Goal: Communication & Community: Answer question/provide support

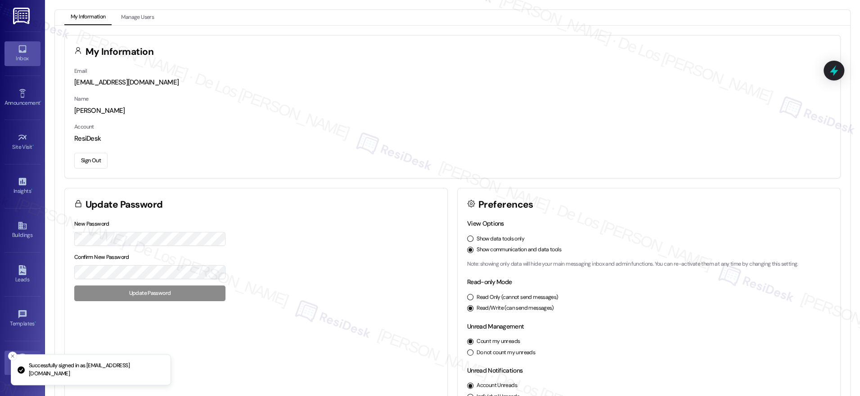
click at [26, 49] on link "Inbox" at bounding box center [22, 53] width 36 height 24
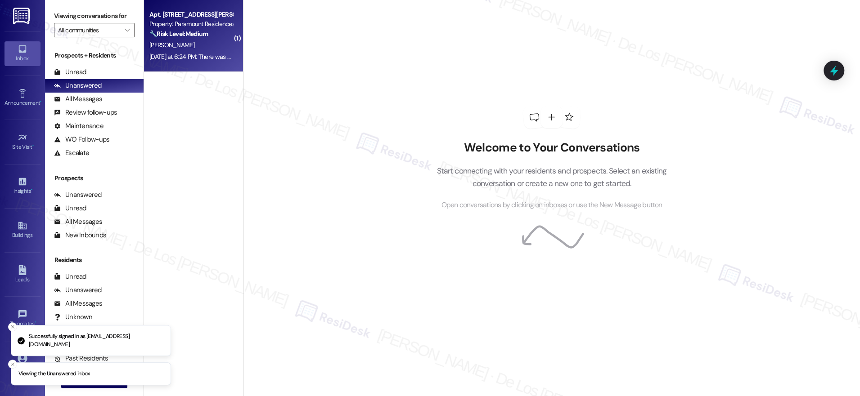
click at [200, 51] on div "[DATE] at 6:24 PM: There was no repair made. It has not been fixed. I hope they…" at bounding box center [190, 56] width 85 height 11
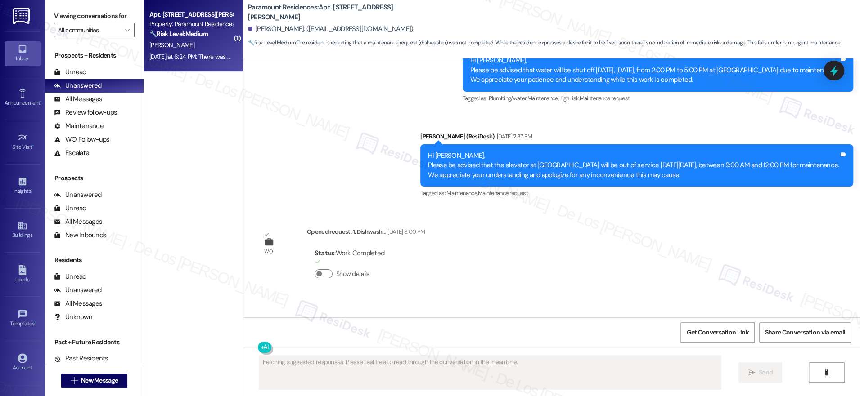
scroll to position [3281, 0]
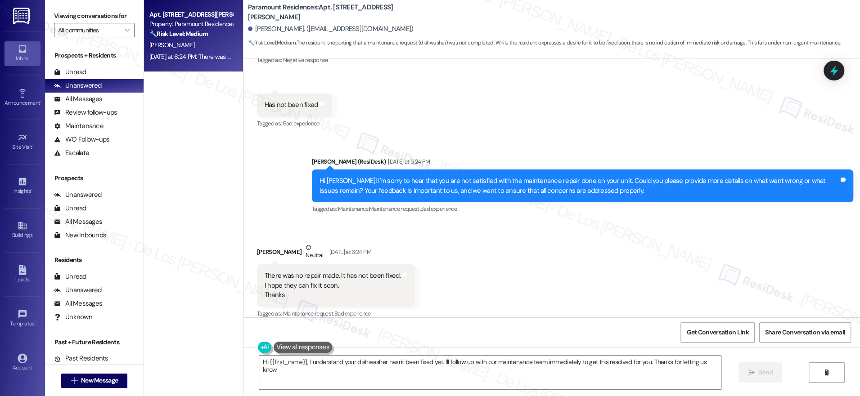
type textarea "Hi {{first_name}}, I understand your dishwasher hasn't been fixed yet. I'll fol…"
click at [192, 149] on div "Apt. [STREET_ADDRESS][PERSON_NAME] Property: Paramount Residences 🔧 Risk Level:…" at bounding box center [193, 166] width 99 height 333
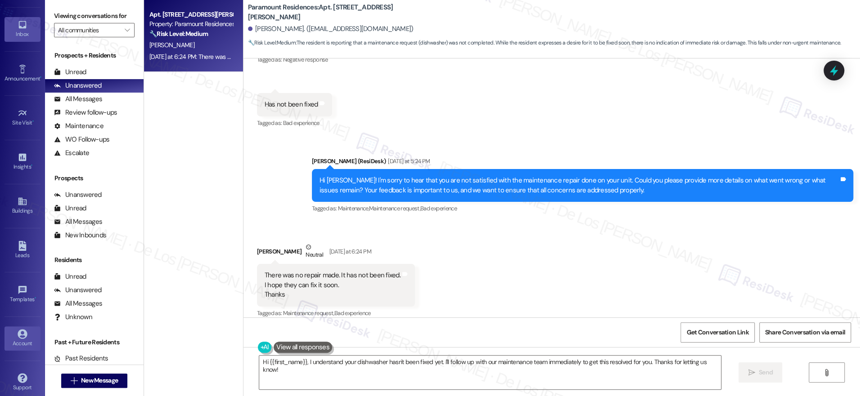
scroll to position [29, 0]
click at [26, 329] on link "Account" at bounding box center [22, 334] width 36 height 24
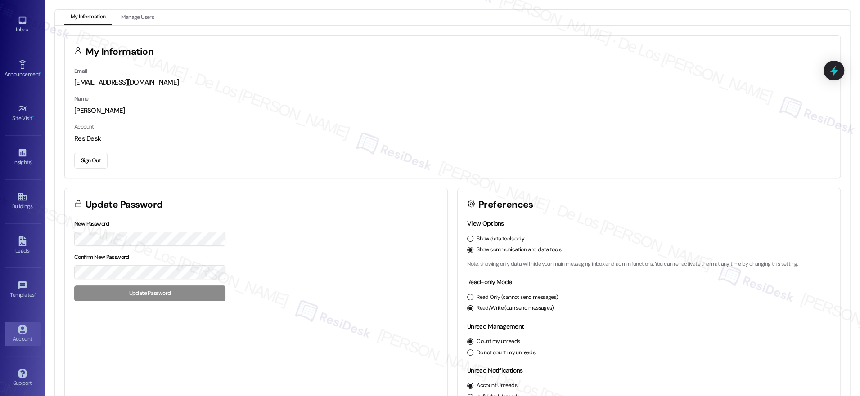
drag, startPoint x: 92, startPoint y: 162, endPoint x: 154, endPoint y: 146, distance: 64.1
click at [92, 162] on button "Sign Out" at bounding box center [90, 161] width 33 height 16
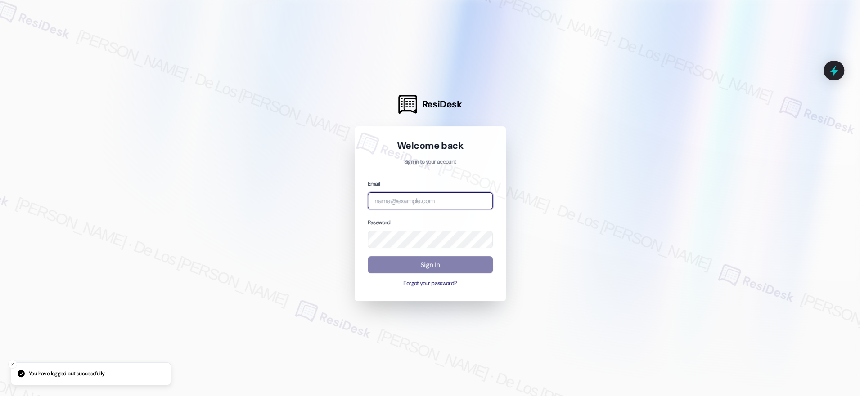
click at [427, 205] on input "email" at bounding box center [430, 202] width 125 height 18
drag, startPoint x: 715, startPoint y: 98, endPoint x: 701, endPoint y: 107, distance: 16.4
click at [710, 101] on div at bounding box center [430, 198] width 860 height 396
click at [455, 198] on input "email" at bounding box center [430, 202] width 125 height 18
paste input "automated-surveys-kane_realty-resen.six@kane_[DOMAIN_NAME]"
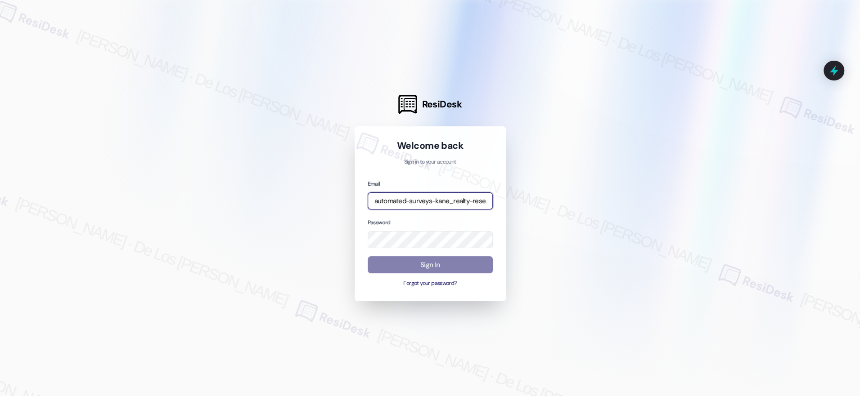
scroll to position [0, 60]
type input "automated-surveys-kane_realty-resen.six@kane_[DOMAIN_NAME]"
